Goal: Find specific page/section: Find specific page/section

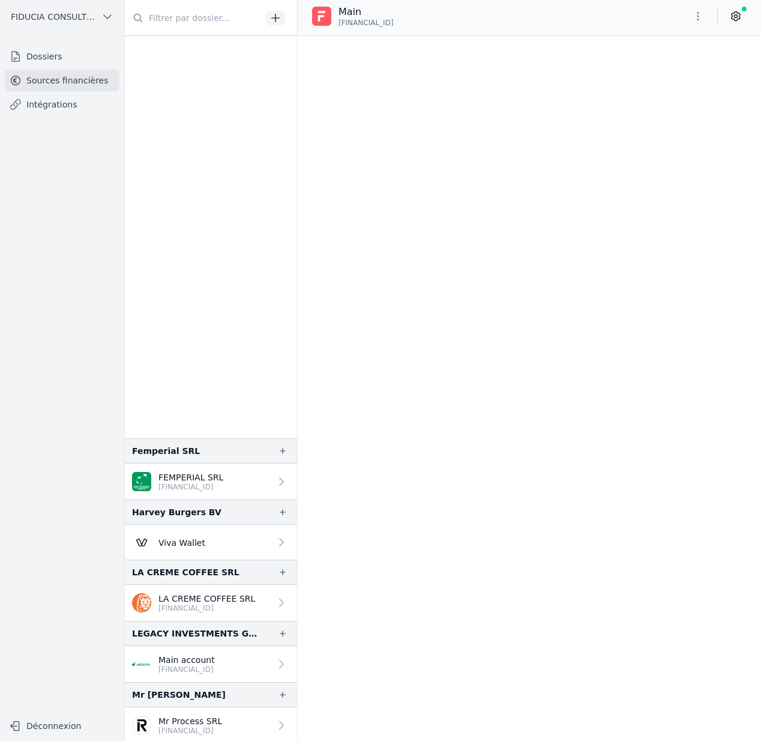
scroll to position [52656, 0]
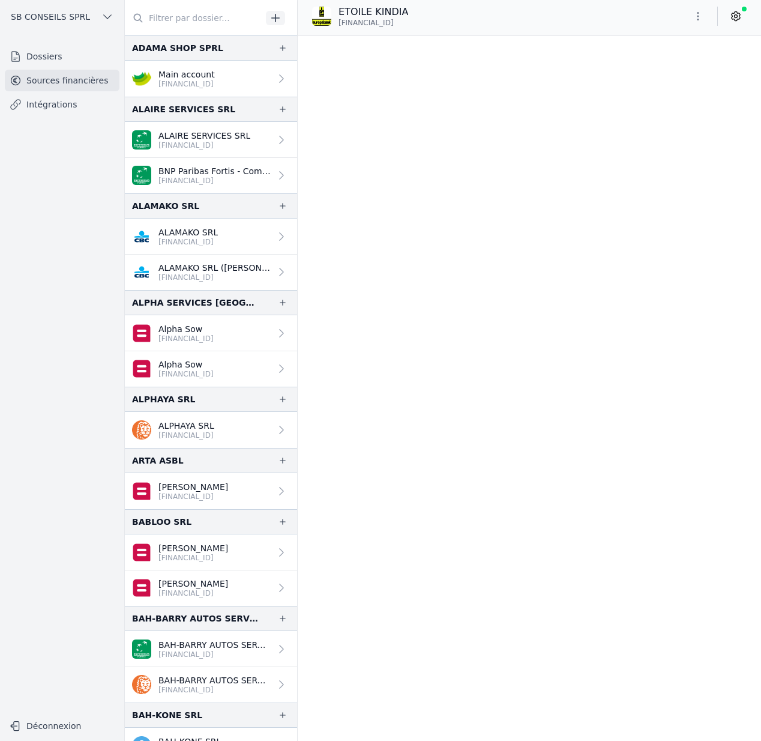
scroll to position [21206, 0]
